Goal: Task Accomplishment & Management: Complete application form

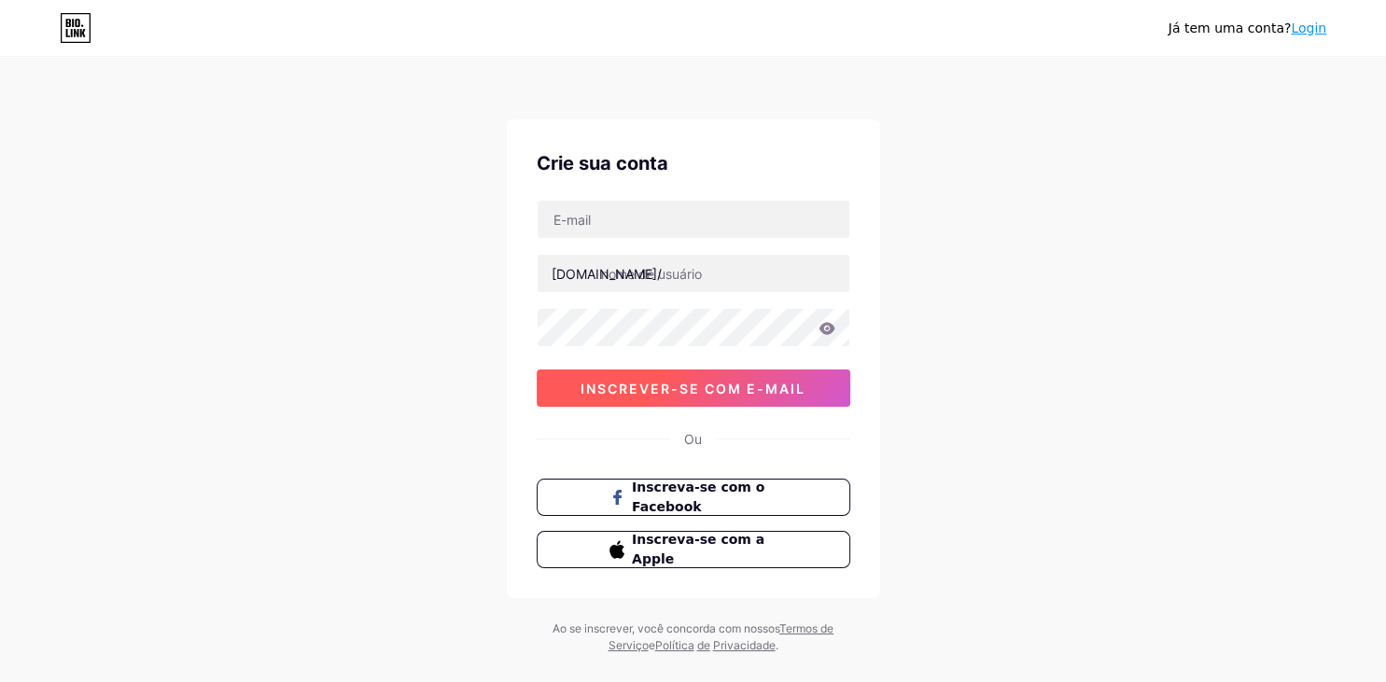
click at [763, 393] on span "inscrever-se com e-mail" at bounding box center [693, 389] width 225 height 16
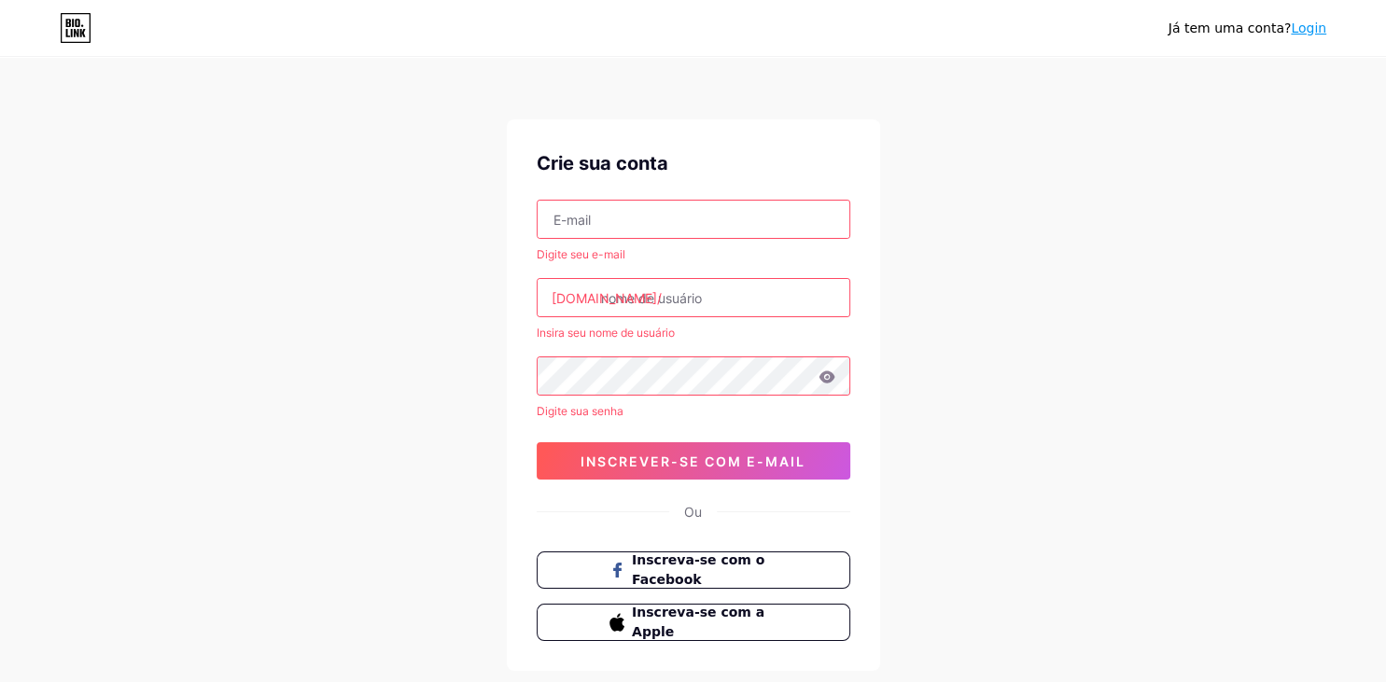
click at [762, 436] on div "Digite seu e-mail [DOMAIN_NAME]/ Insira seu nome de usuário Digite sua senha 0c…" at bounding box center [694, 340] width 314 height 280
click at [683, 236] on input "text" at bounding box center [694, 219] width 312 height 37
paste input "[EMAIL_ADDRESS][DOMAIN_NAME]"
type input "[EMAIL_ADDRESS][DOMAIN_NAME]"
click at [609, 297] on input "text" at bounding box center [694, 297] width 312 height 37
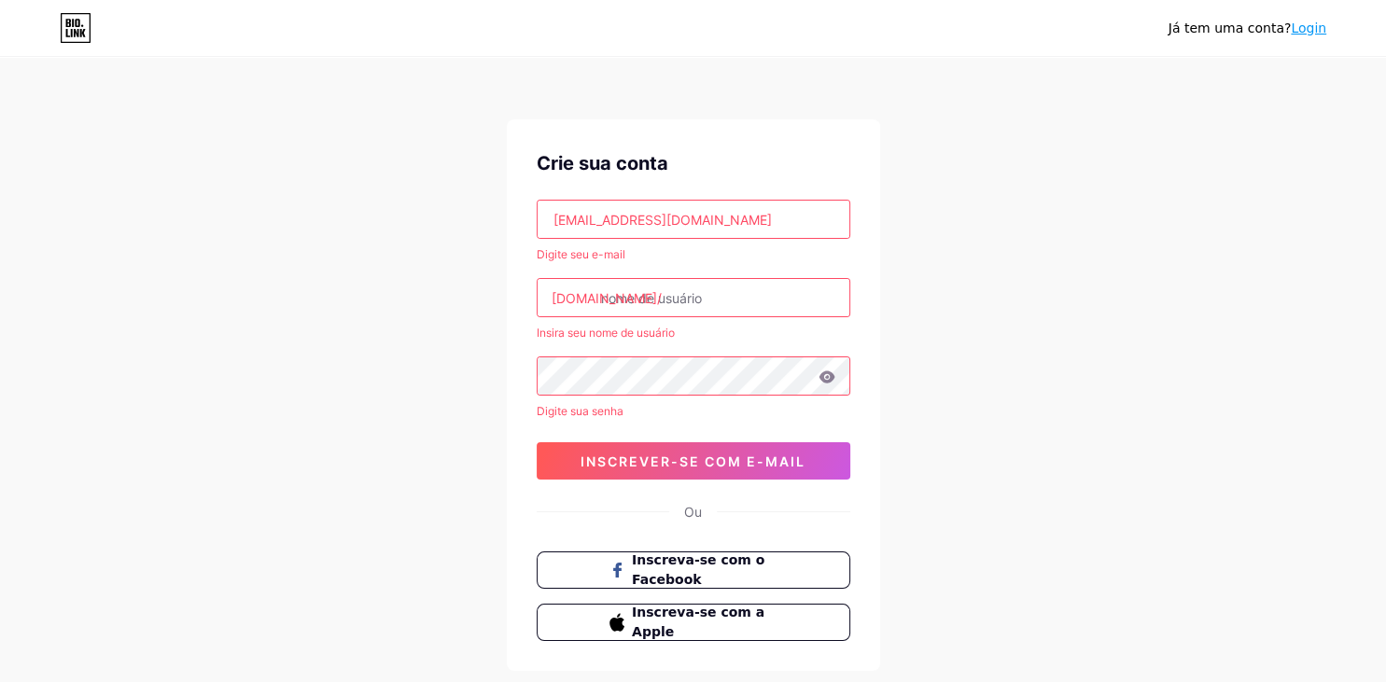
paste input "[EMAIL_ADDRESS][DOMAIN_NAME]"
drag, startPoint x: 671, startPoint y: 297, endPoint x: 797, endPoint y: 297, distance: 126.0
click at [797, 297] on input "[EMAIL_ADDRESS][DOMAIN_NAME]" at bounding box center [694, 297] width 312 height 37
type input "lojamilcoisa"
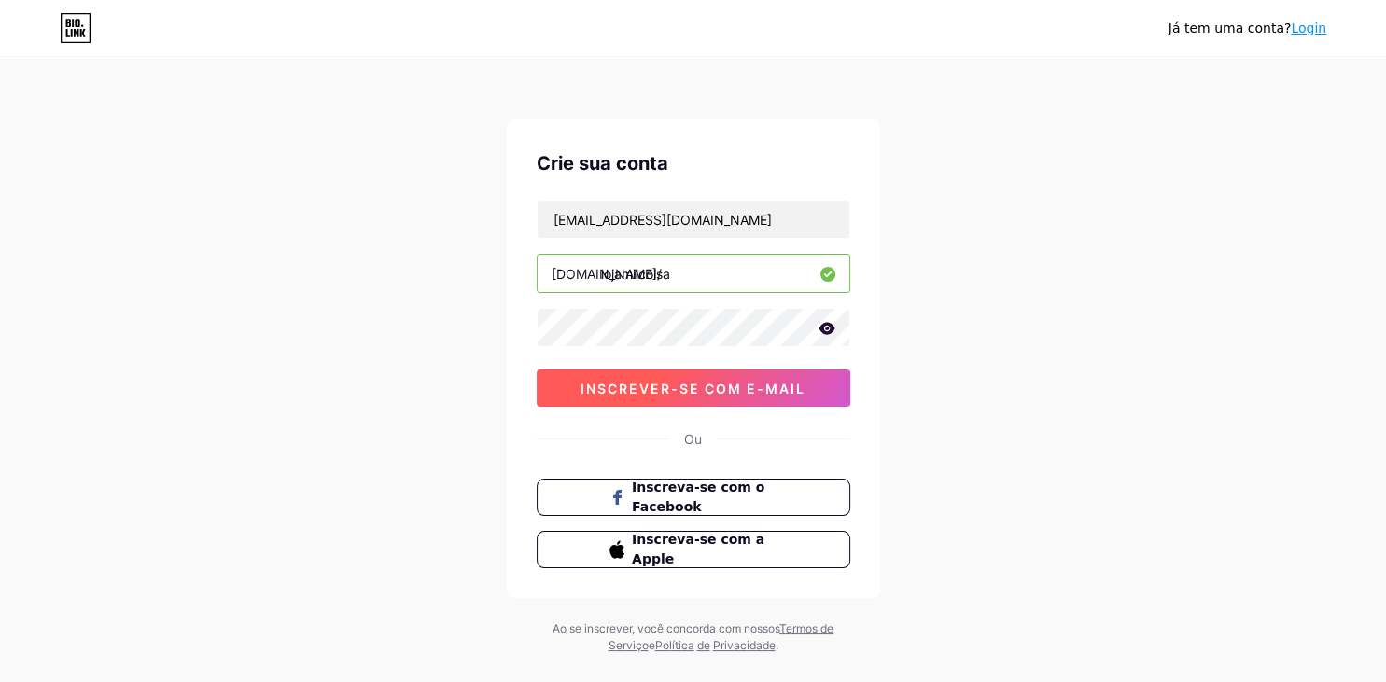
click at [651, 396] on button "inscrever-se com e-mail" at bounding box center [694, 388] width 314 height 37
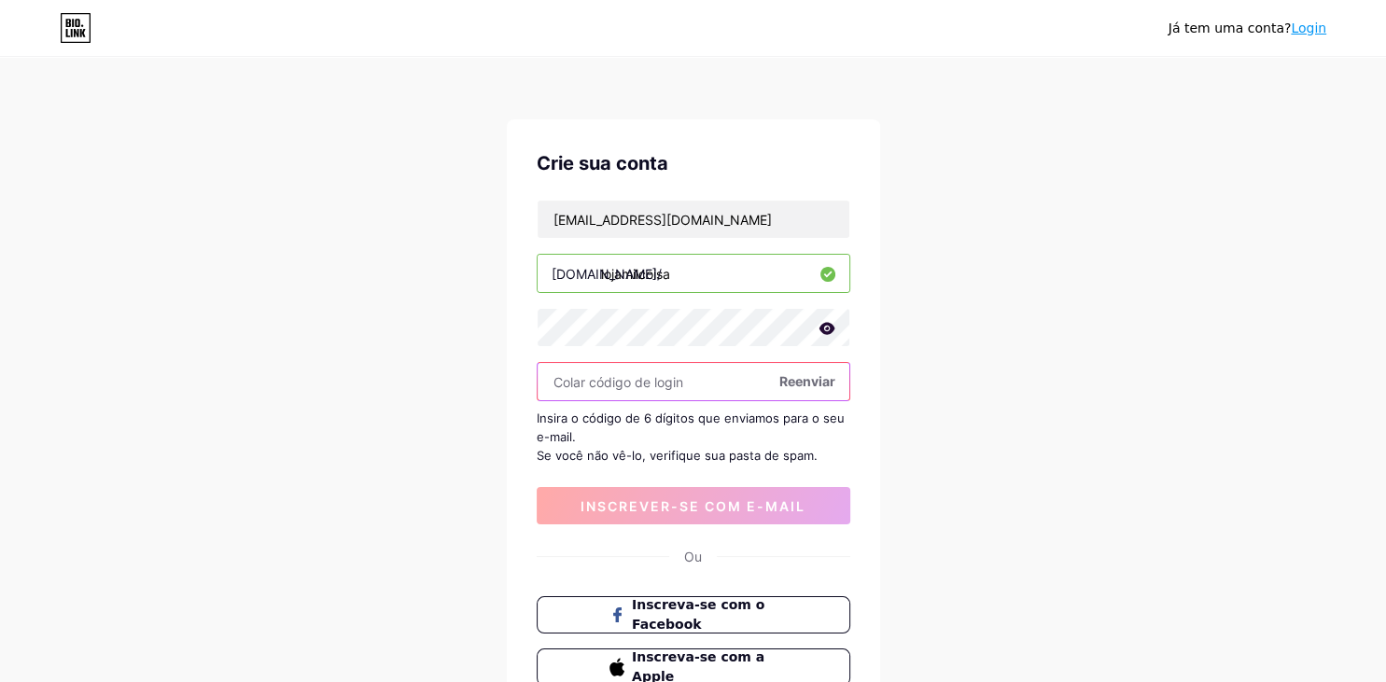
paste input "955458"
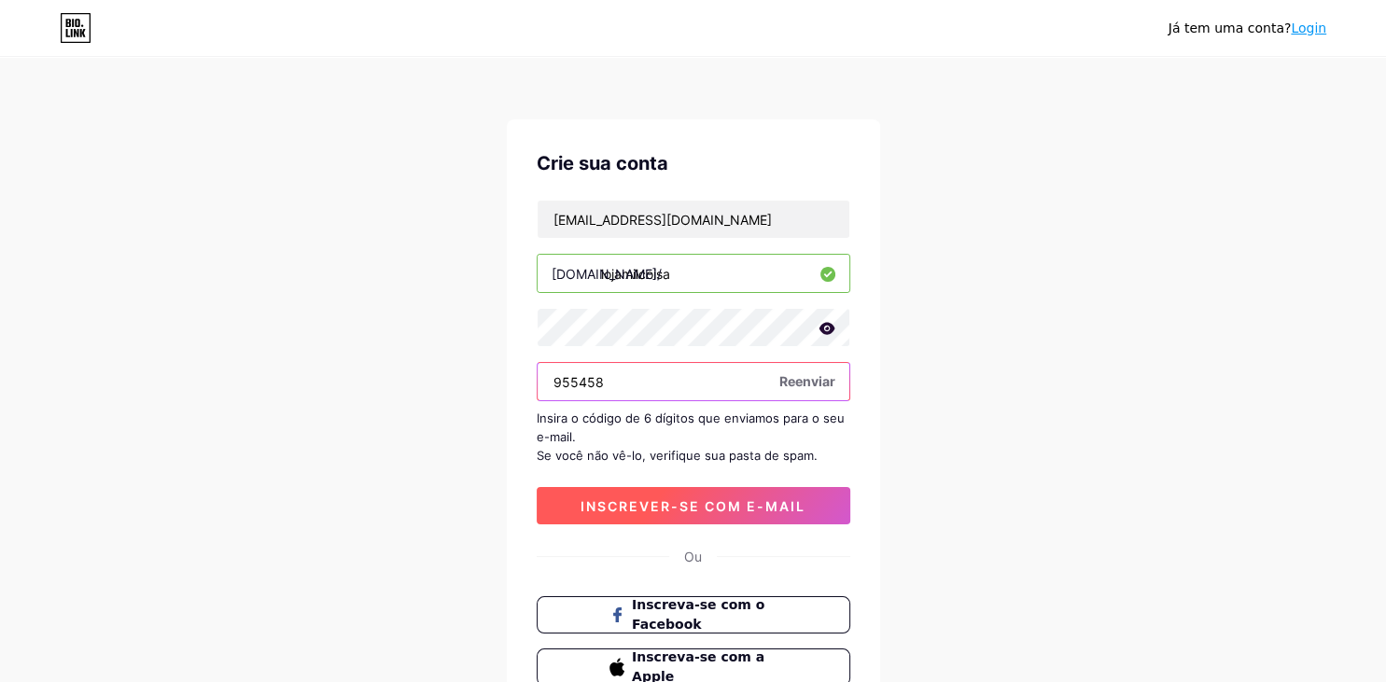
type input "955458"
click at [654, 513] on button "inscrever-se com e-mail" at bounding box center [694, 505] width 314 height 37
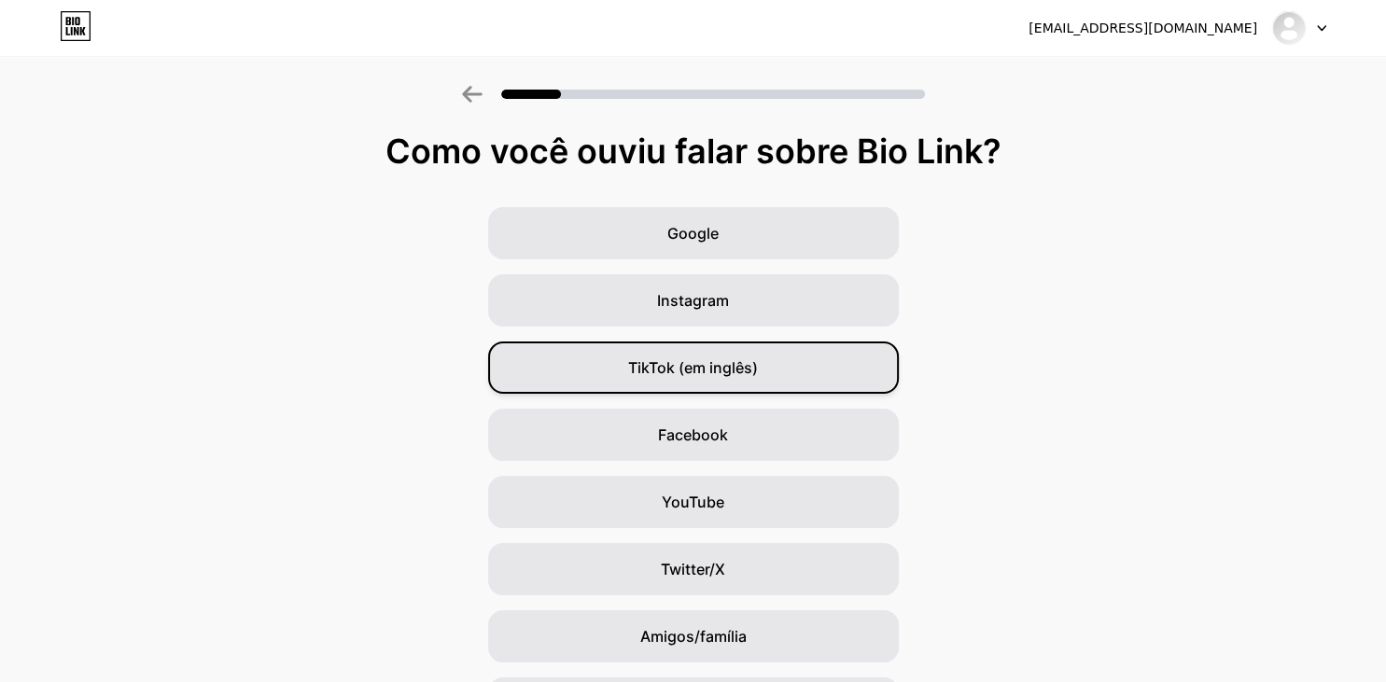
click at [758, 371] on span "TikTok (em inglês)" at bounding box center [693, 368] width 130 height 22
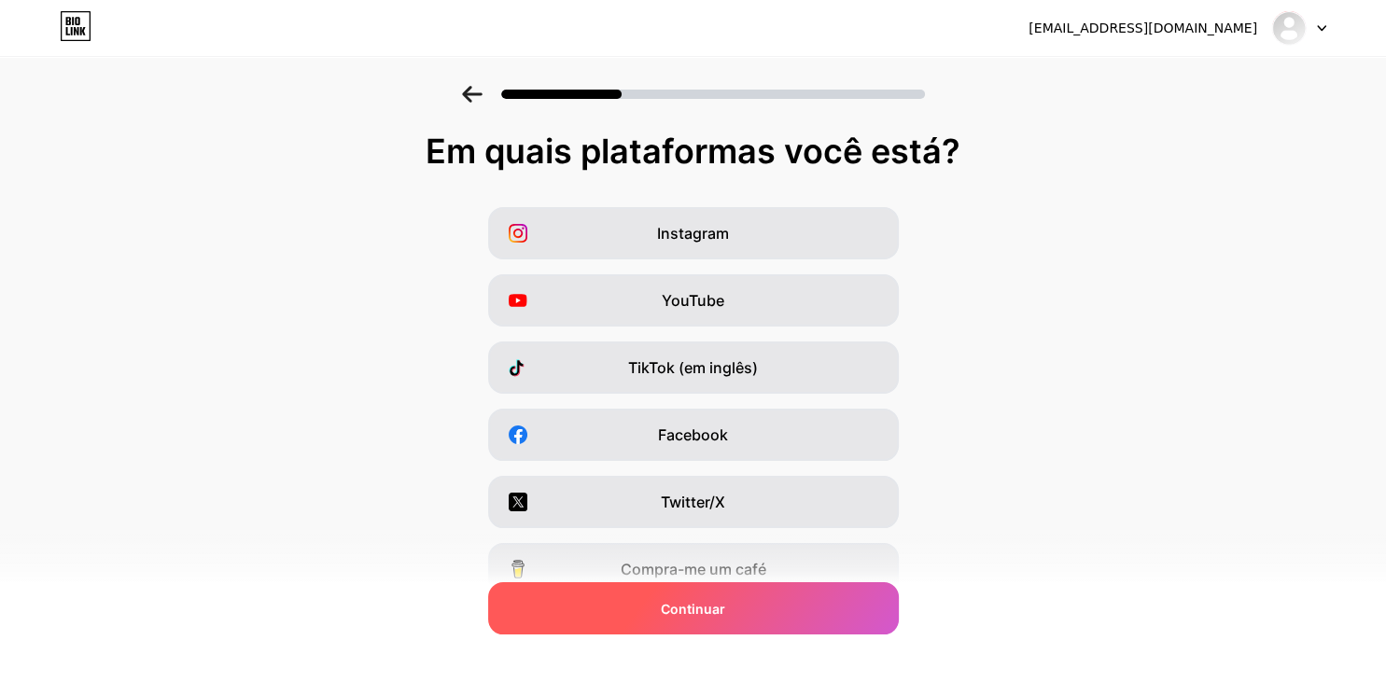
click at [708, 618] on span "Continuar" at bounding box center [693, 609] width 64 height 20
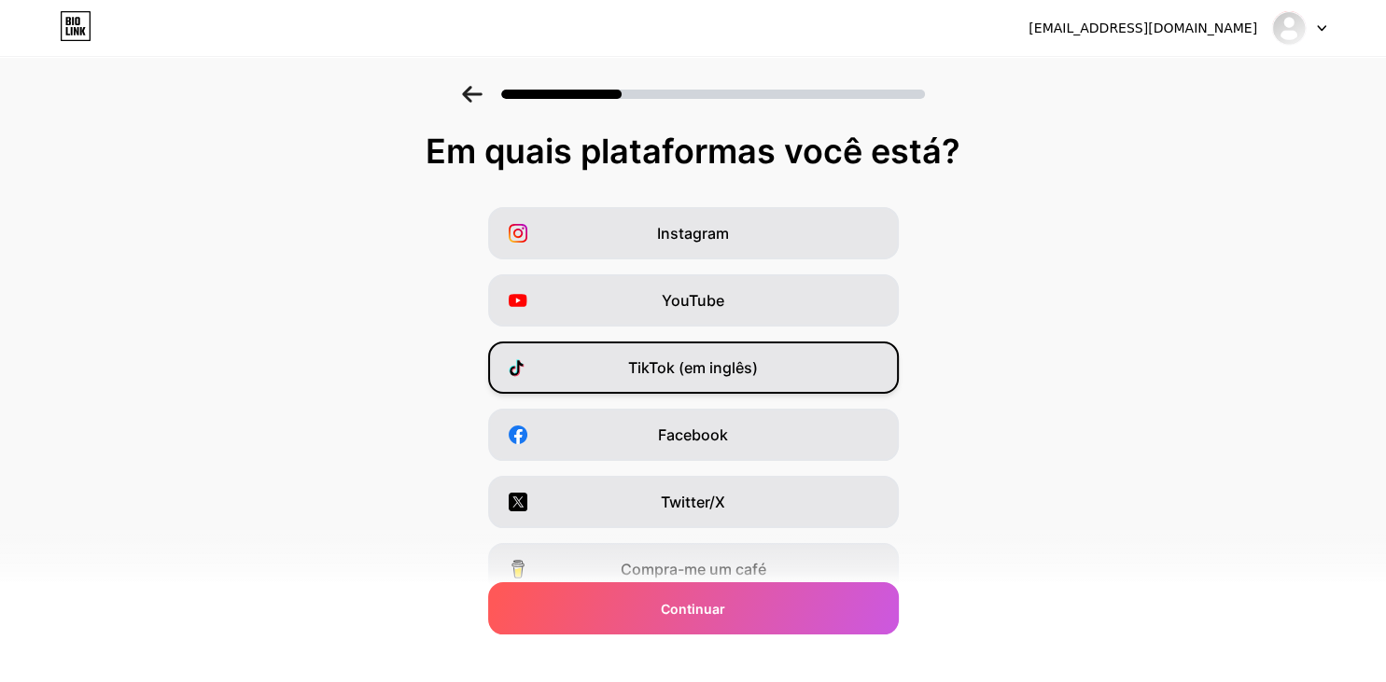
click at [742, 359] on span "TikTok (em inglês)" at bounding box center [693, 368] width 130 height 22
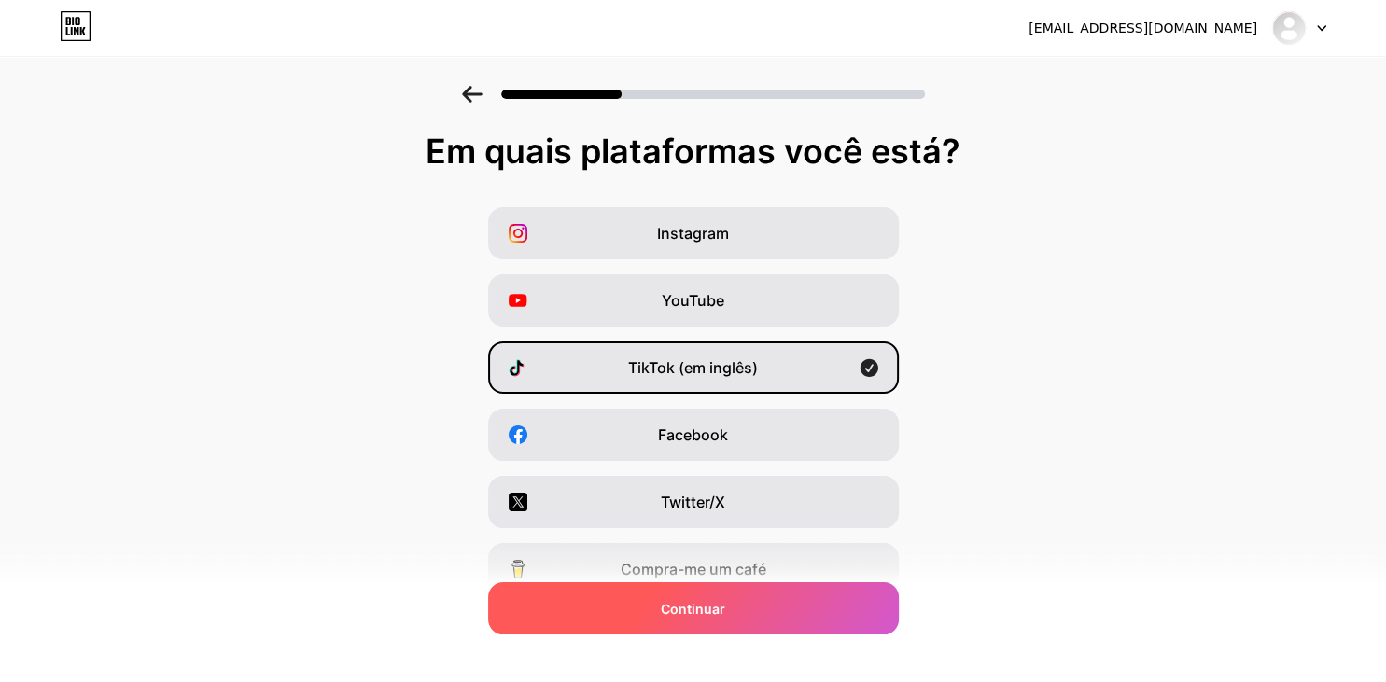
click at [741, 601] on div "Continuar" at bounding box center [693, 608] width 411 height 52
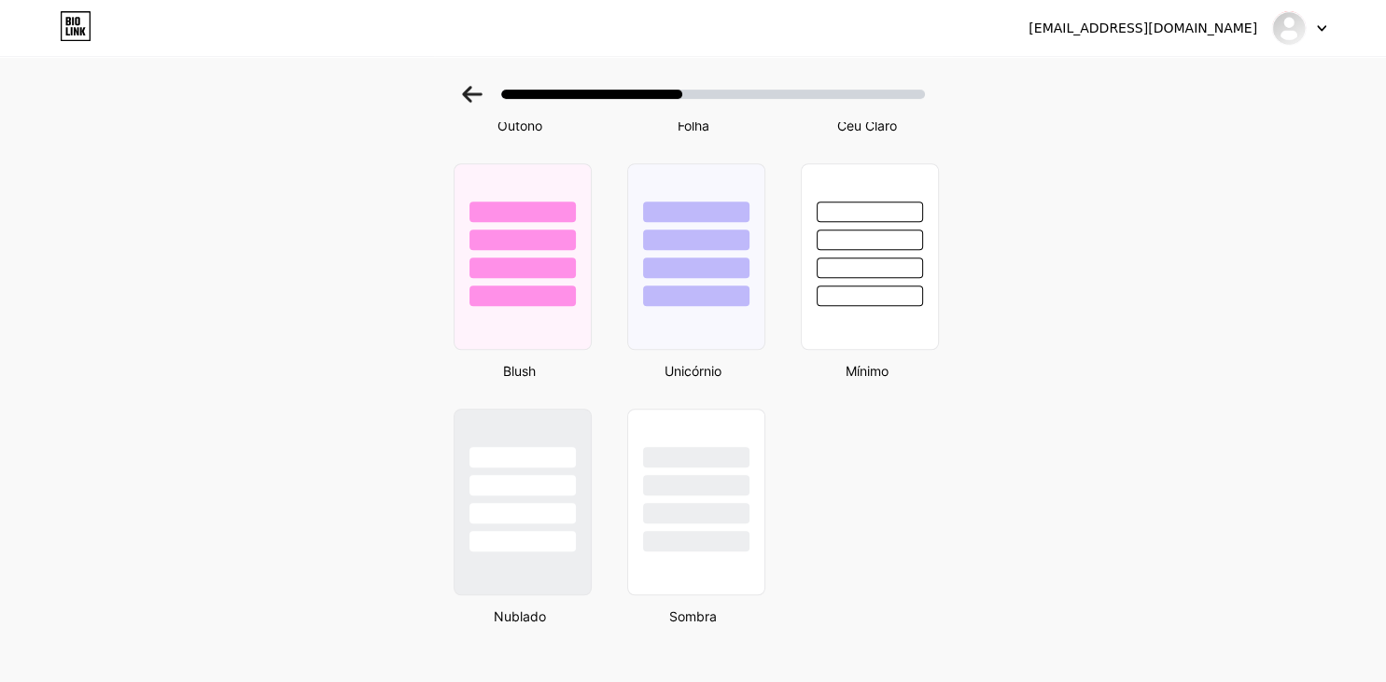
scroll to position [1554, 0]
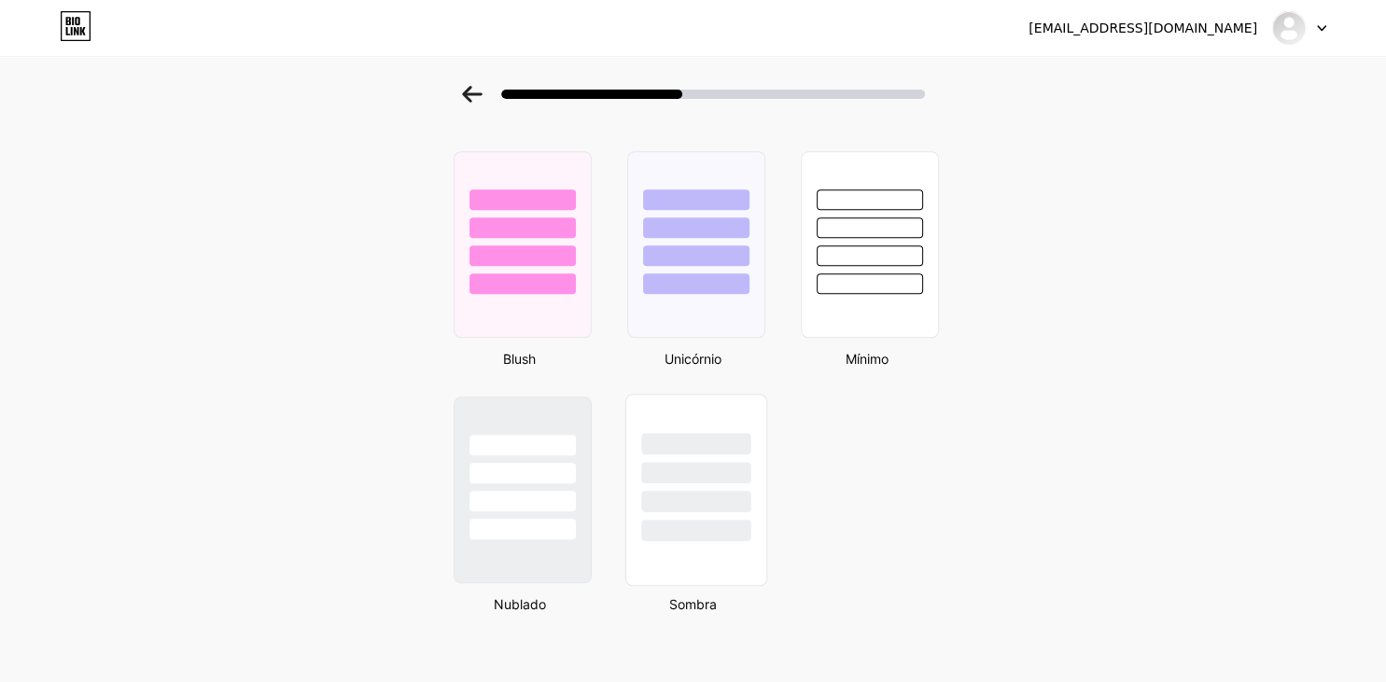
click at [725, 481] on div at bounding box center [695, 468] width 140 height 147
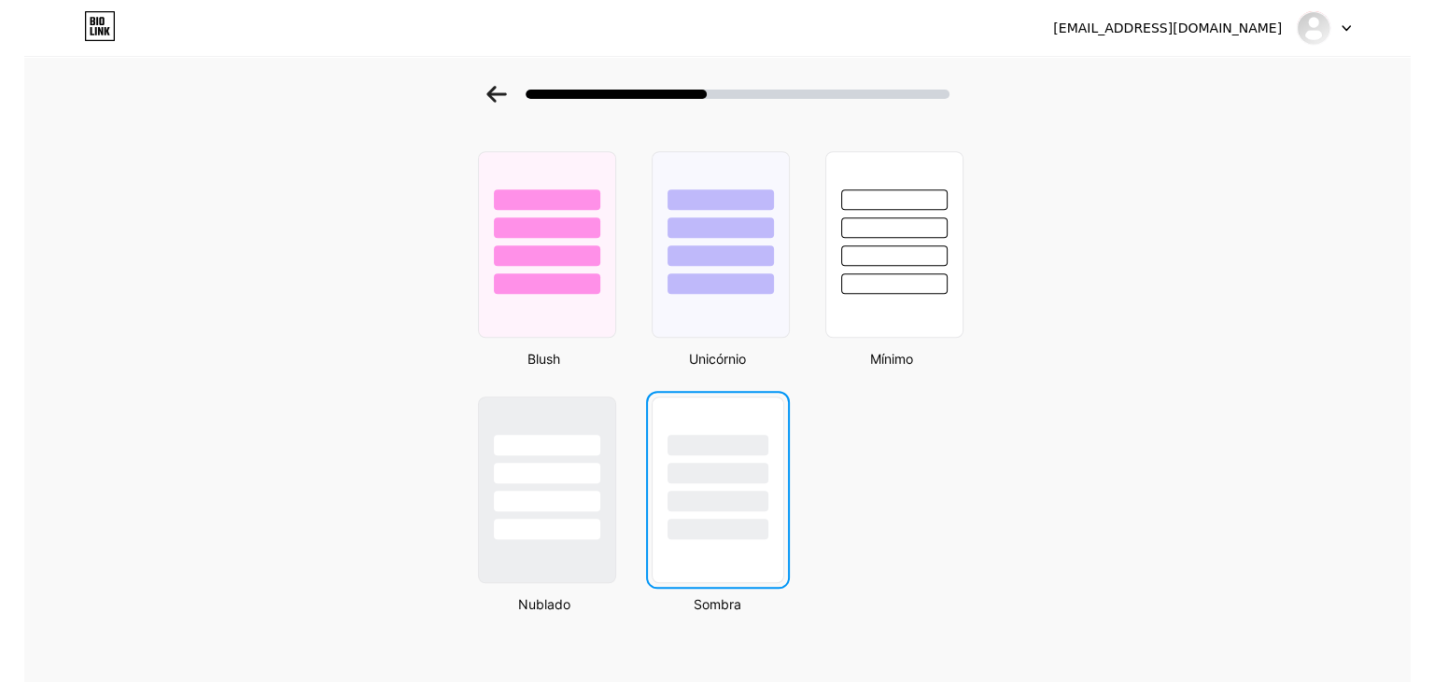
scroll to position [0, 0]
